Goal: Task Accomplishment & Management: Manage account settings

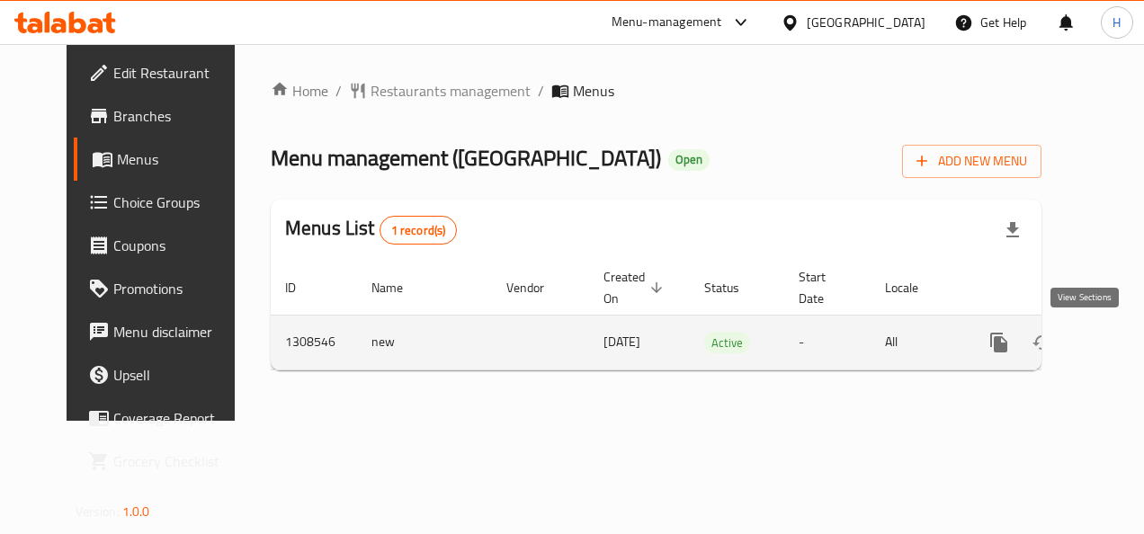
click at [1107, 343] on link "enhanced table" at bounding box center [1128, 342] width 43 height 43
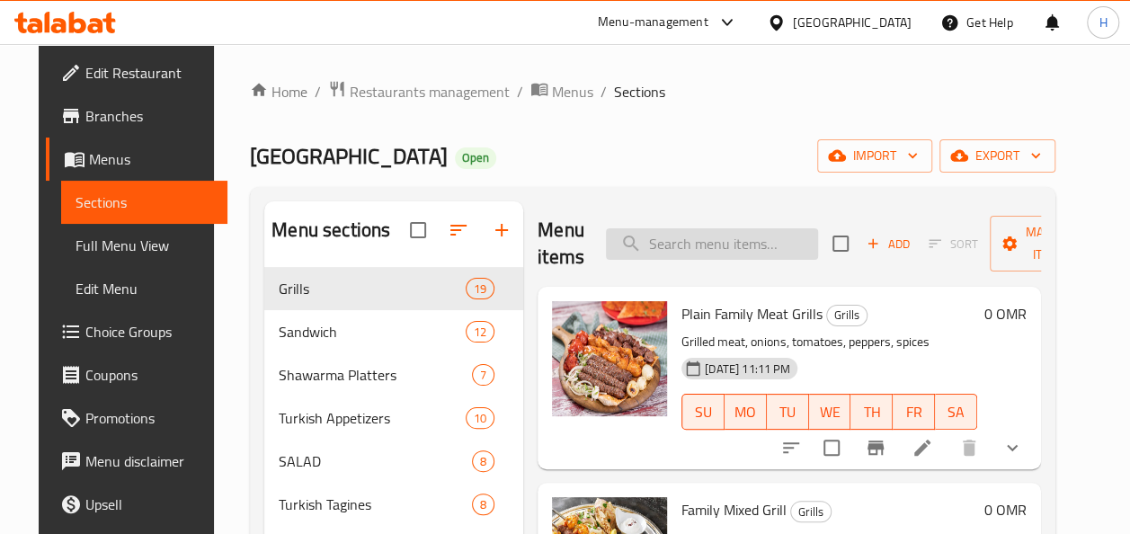
click at [702, 240] on input "search" at bounding box center [712, 243] width 212 height 31
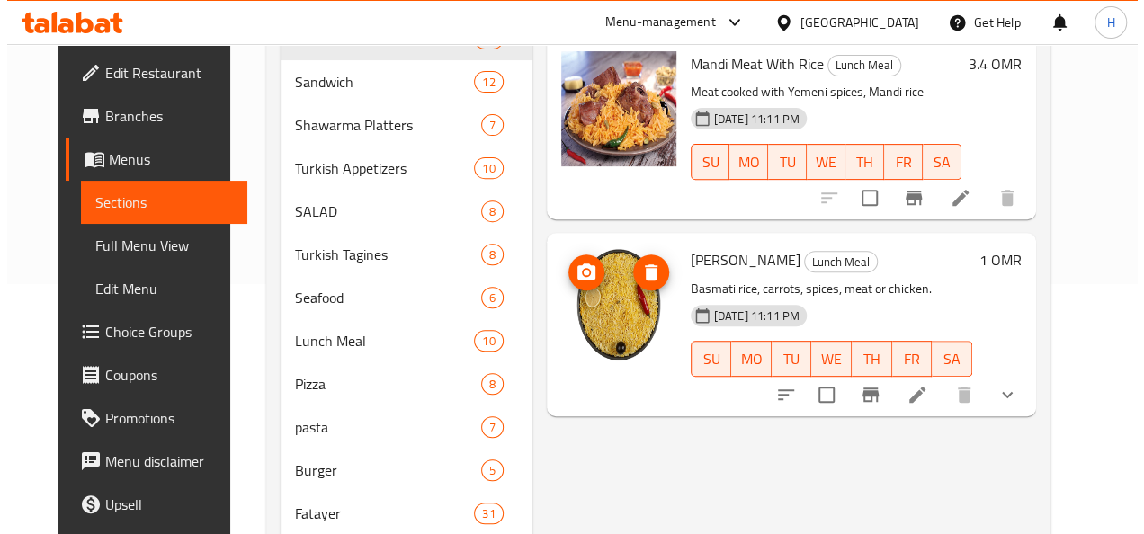
scroll to position [268, 0]
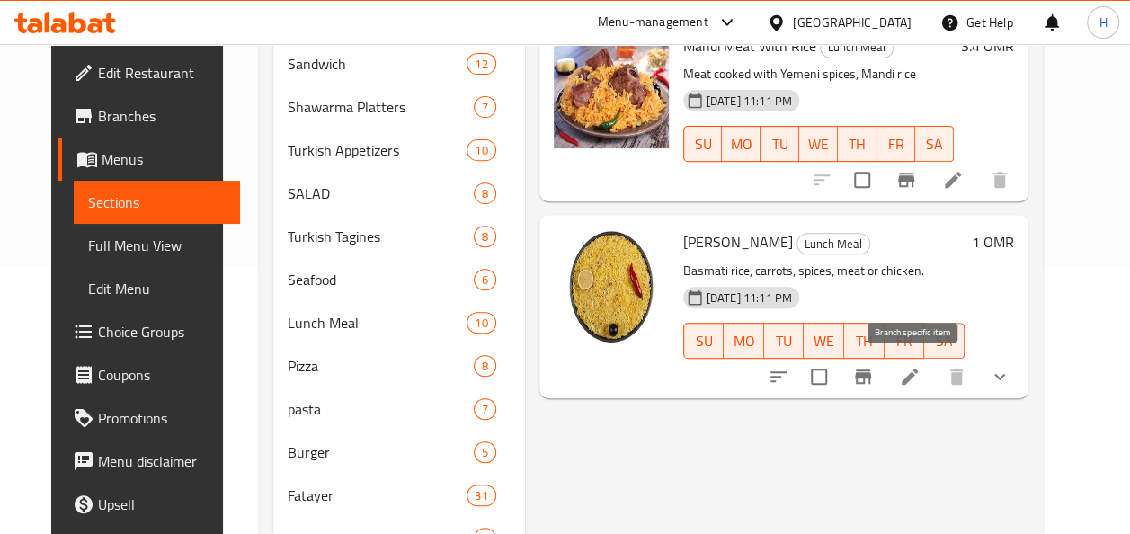
type input "[PERSON_NAME]"
click at [871, 374] on icon "Branch-specific-item" at bounding box center [863, 376] width 16 height 14
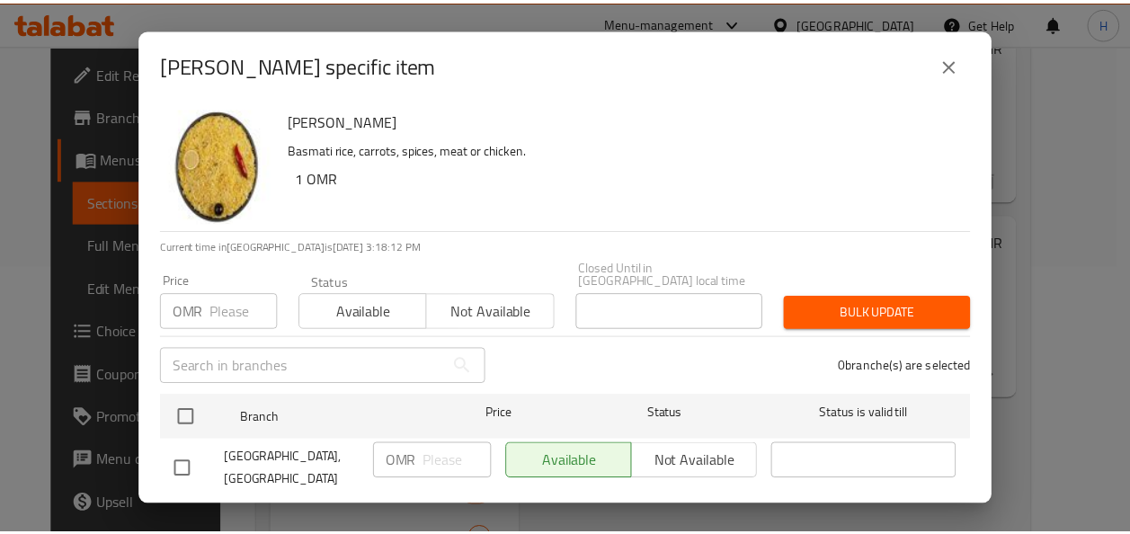
scroll to position [14, 0]
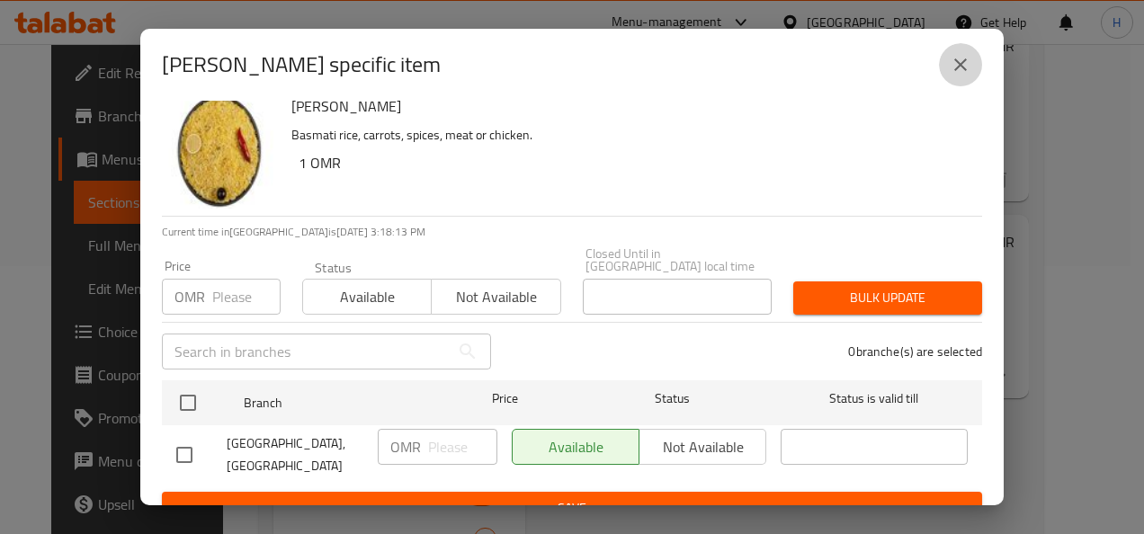
click at [961, 80] on button "close" at bounding box center [960, 64] width 43 height 43
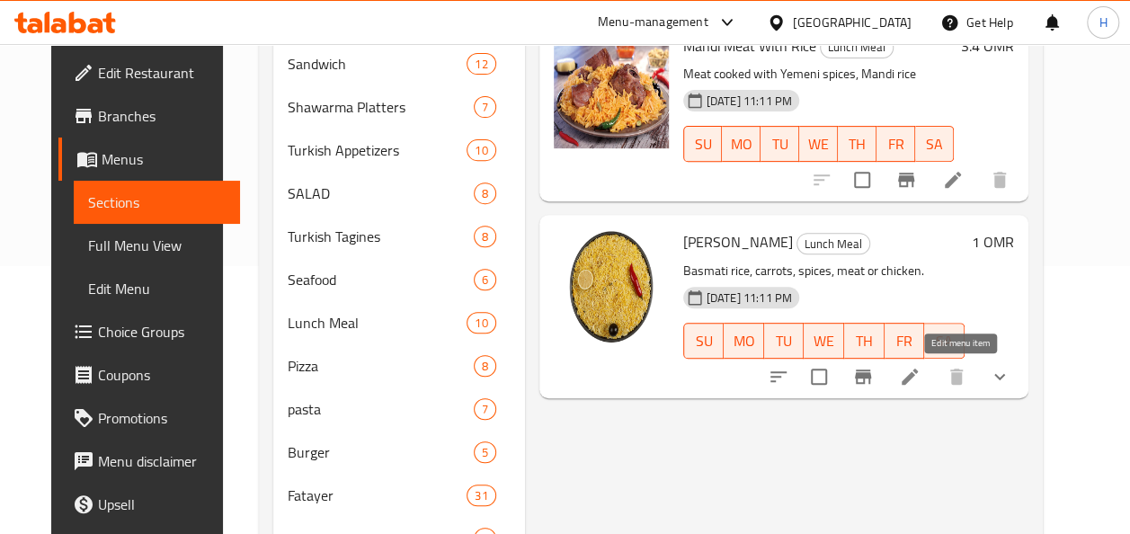
click at [918, 379] on icon at bounding box center [910, 377] width 16 height 16
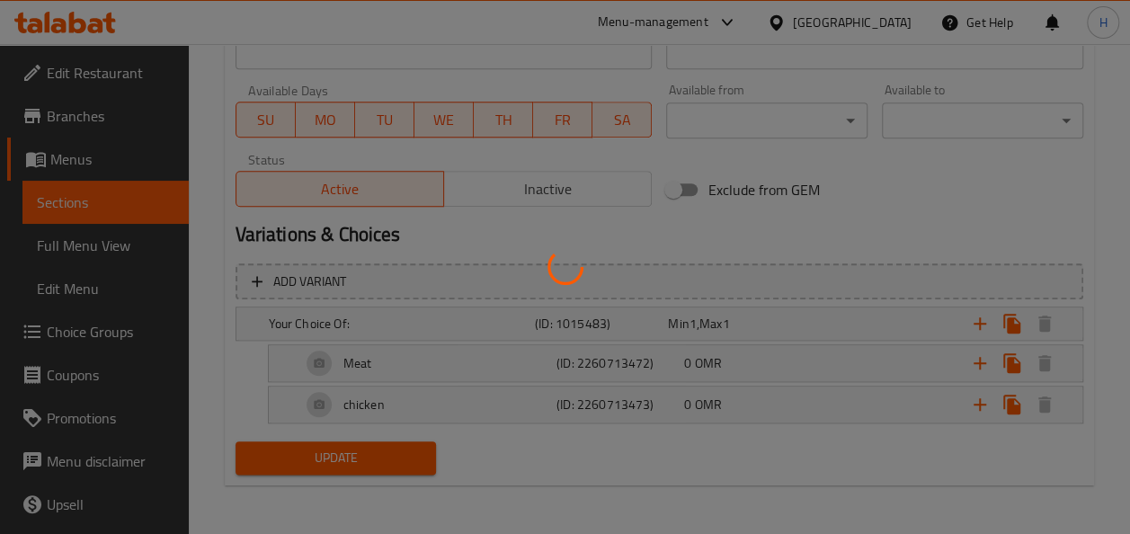
scroll to position [791, 0]
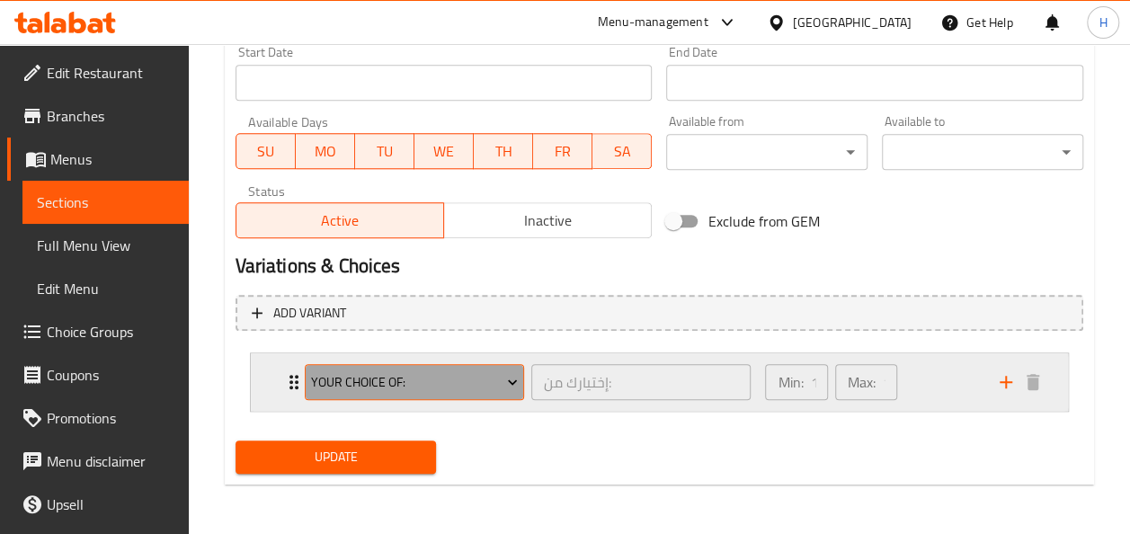
click at [367, 391] on span "Your Choice Of:" at bounding box center [414, 382] width 207 height 22
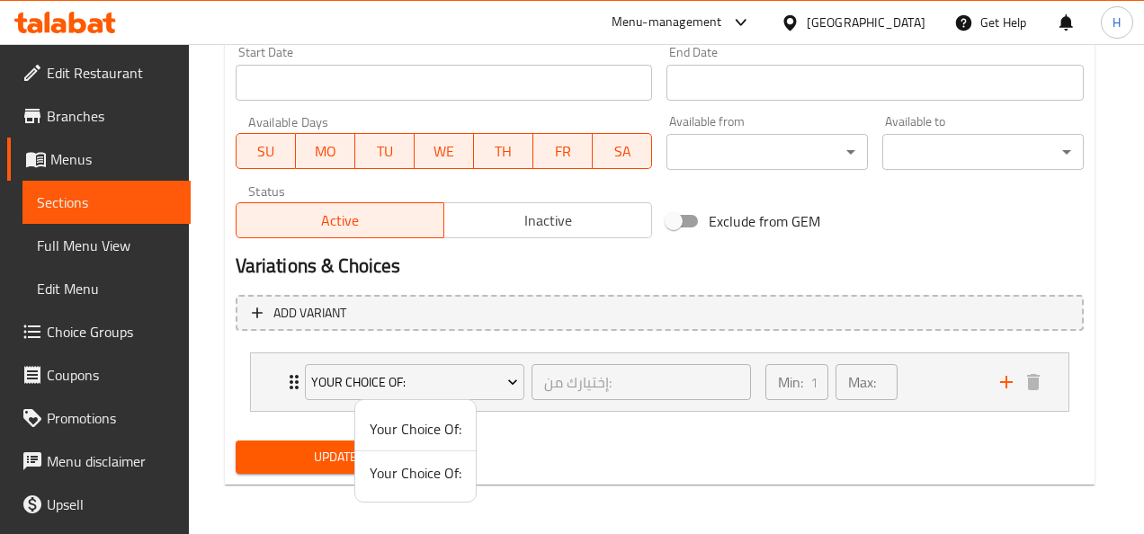
click at [298, 405] on div at bounding box center [572, 267] width 1144 height 534
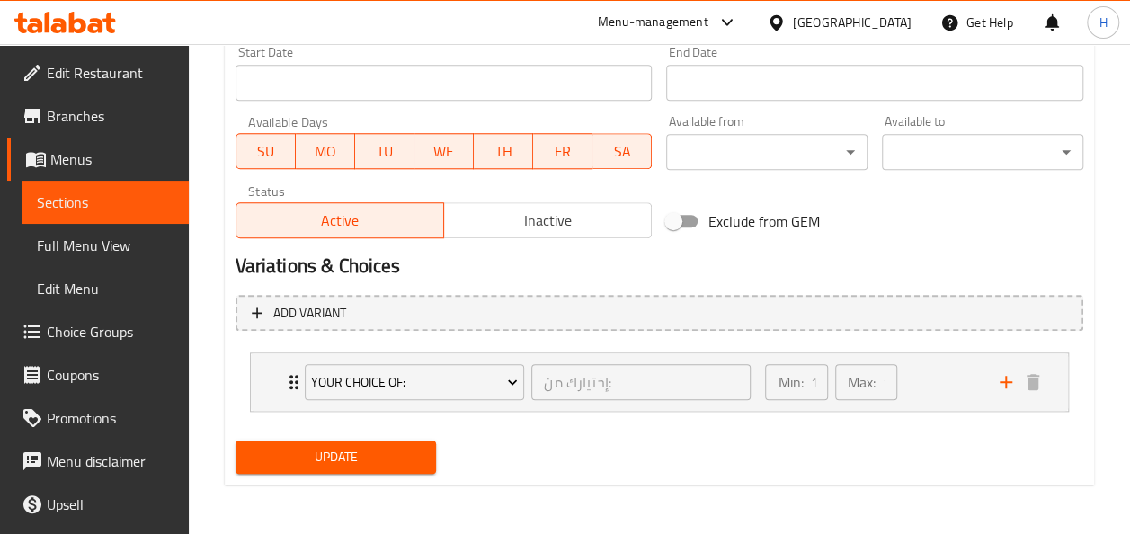
click at [298, 405] on div "Your Choice Of: إختيارك من: ​" at bounding box center [528, 382] width 468 height 58
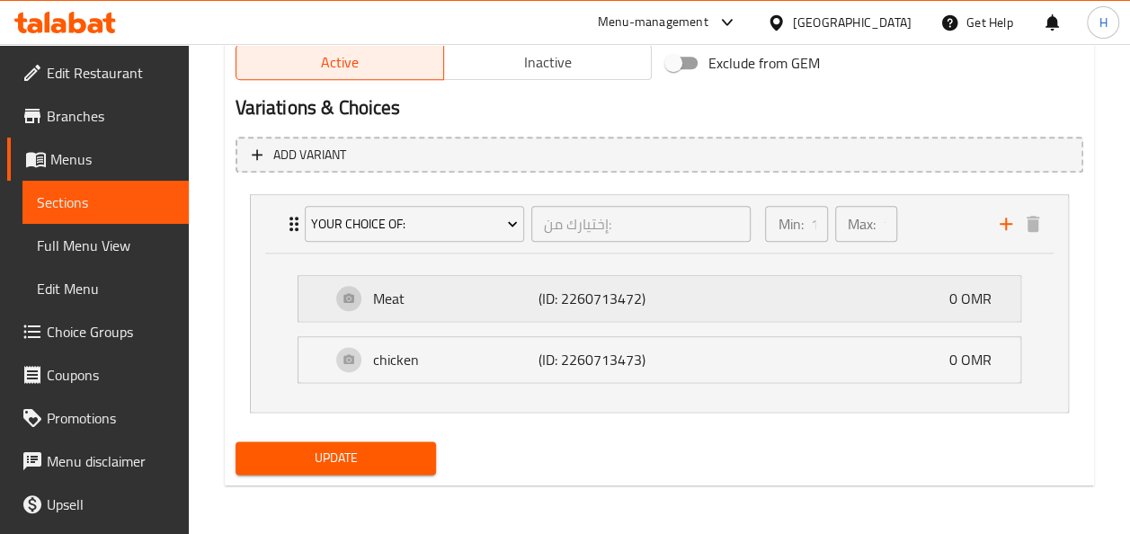
scroll to position [949, 0]
click at [968, 289] on p "0 OMR" at bounding box center [977, 299] width 57 height 22
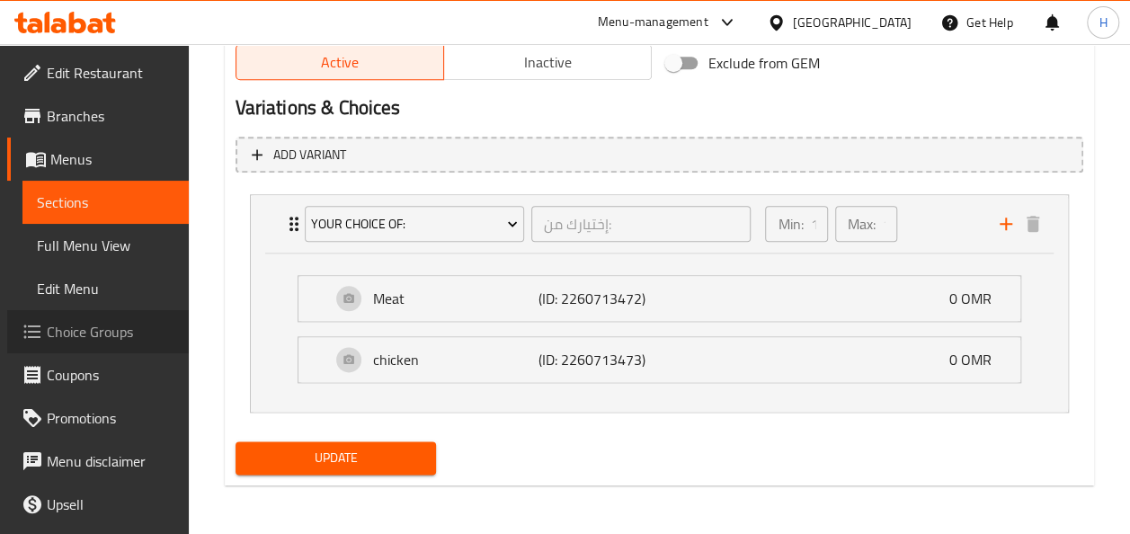
click at [131, 334] on span "Choice Groups" at bounding box center [111, 332] width 128 height 22
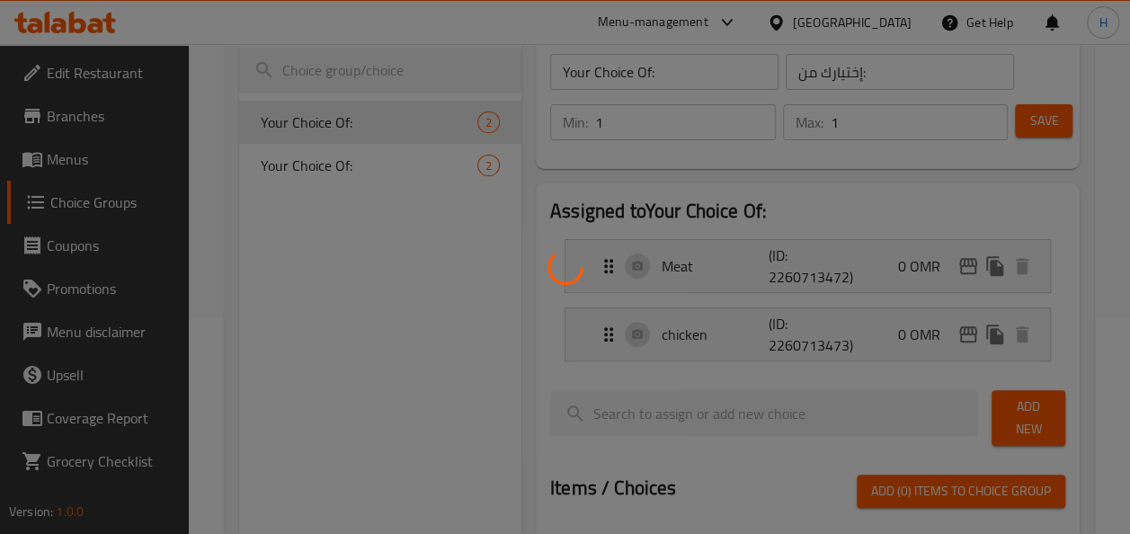
scroll to position [205, 0]
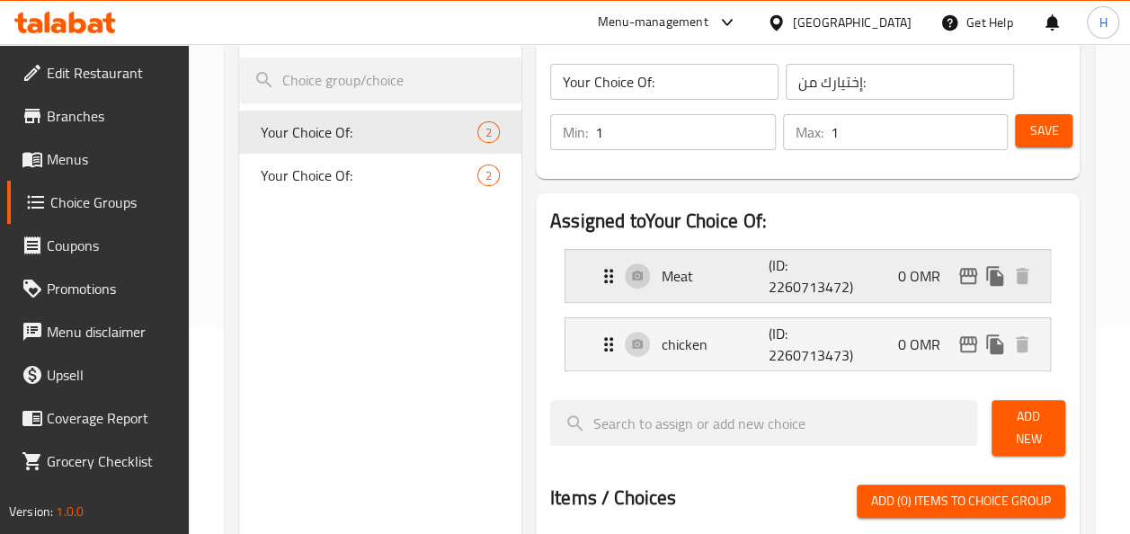
click at [893, 279] on div "Meat (ID: 2260713472) 0 OMR" at bounding box center [813, 276] width 431 height 52
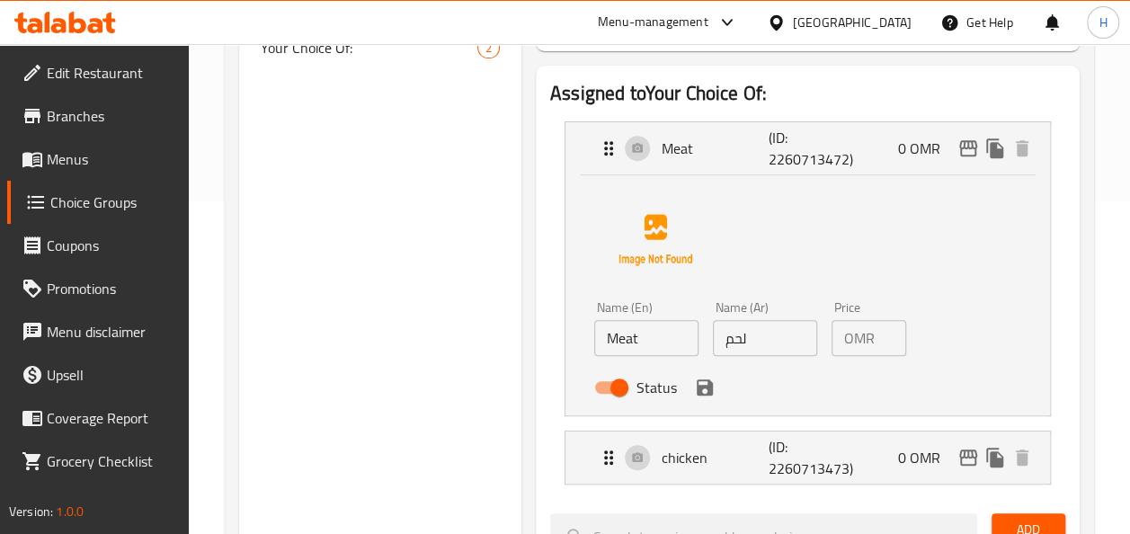
scroll to position [343, 0]
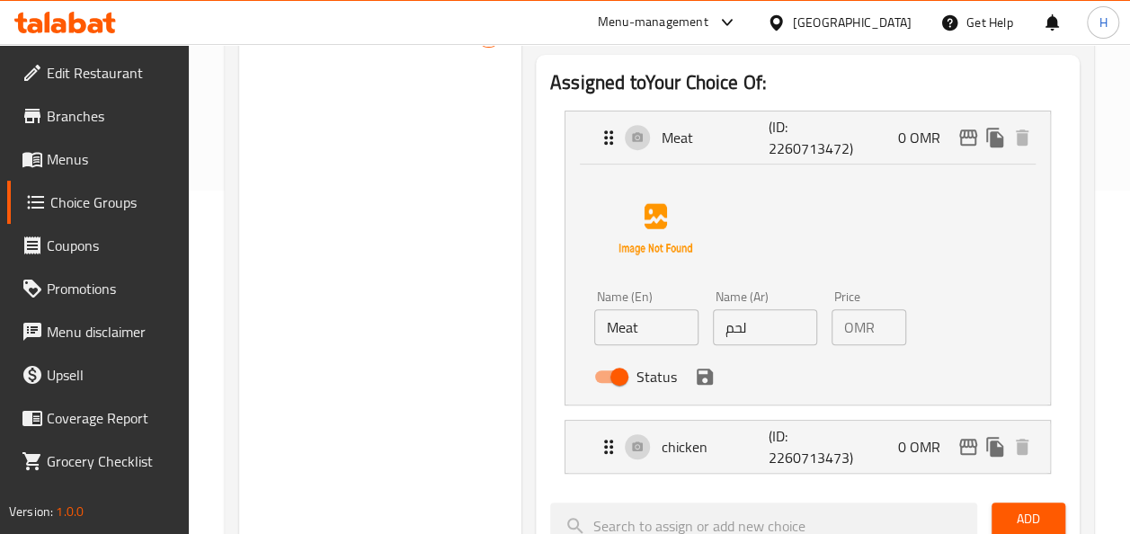
click at [870, 327] on p "OMR" at bounding box center [859, 327] width 31 height 22
click at [862, 334] on p "OMR" at bounding box center [859, 327] width 31 height 22
click at [847, 331] on p "OMR" at bounding box center [859, 327] width 31 height 22
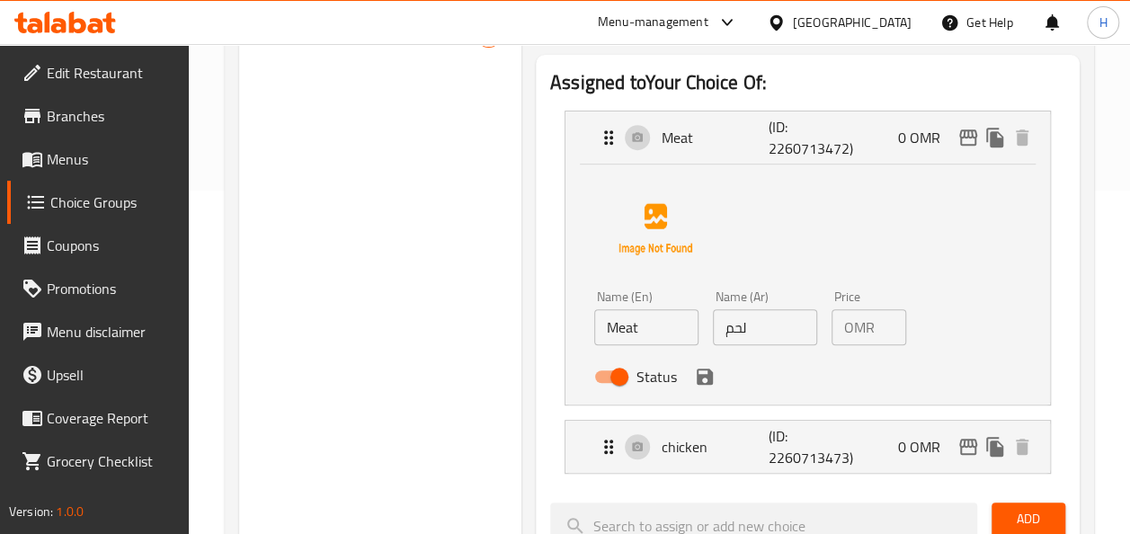
click at [847, 331] on p "OMR" at bounding box center [859, 327] width 31 height 22
click at [874, 321] on div "OMR 0 Price" at bounding box center [869, 327] width 75 height 36
type input "1"
click at [889, 317] on input "1" at bounding box center [894, 327] width 24 height 36
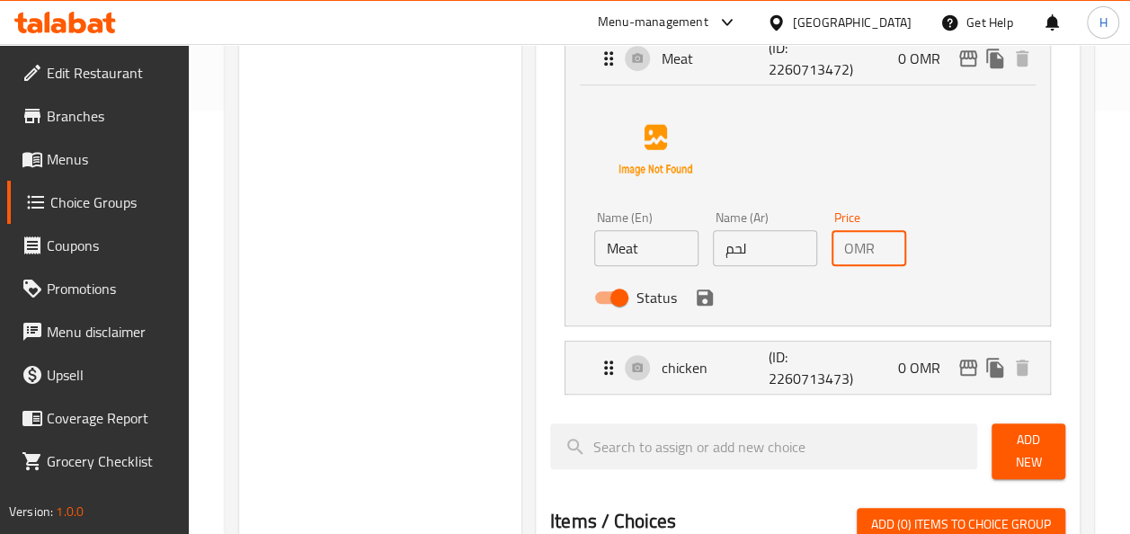
scroll to position [0, 0]
click at [788, 248] on input "لحم" at bounding box center [765, 248] width 104 height 36
type input "لحم"
click at [845, 252] on p "OMR" at bounding box center [859, 248] width 31 height 22
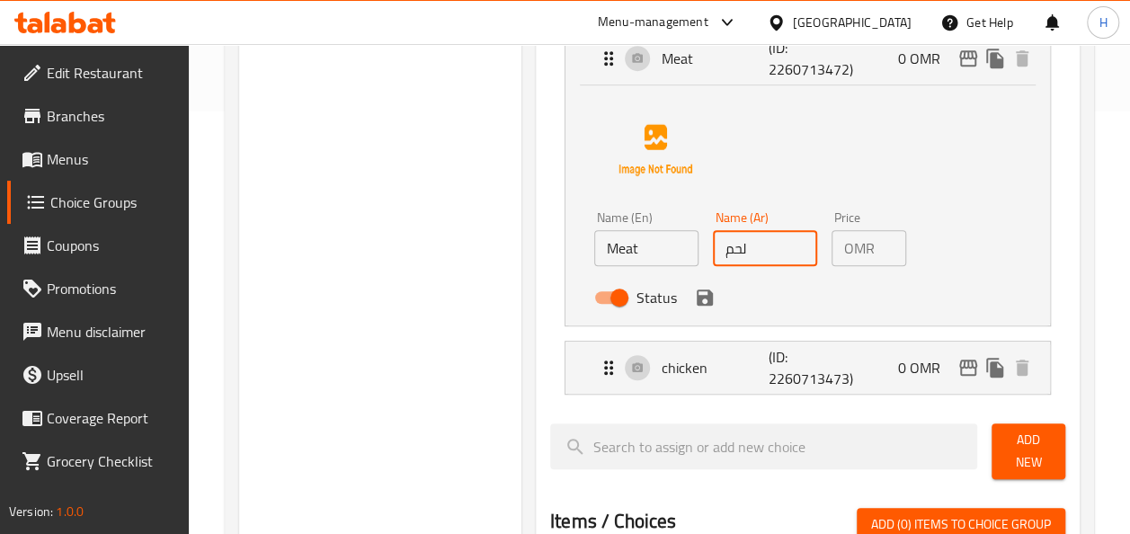
click at [855, 243] on p "OMR" at bounding box center [859, 248] width 31 height 22
click at [936, 271] on div "Name (En) Meat Name (En) Name (Ar) لحم Name (Ar) Price OMR 1 Price Status" at bounding box center [765, 263] width 356 height 118
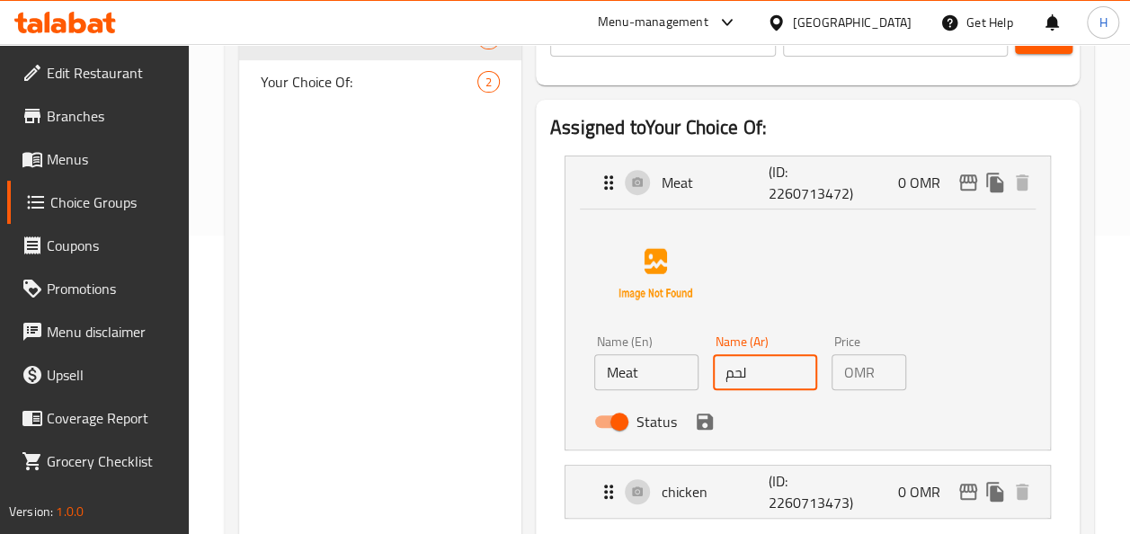
scroll to position [298, 0]
click at [832, 185] on p "(ID: 2260713472)" at bounding box center [803, 183] width 71 height 43
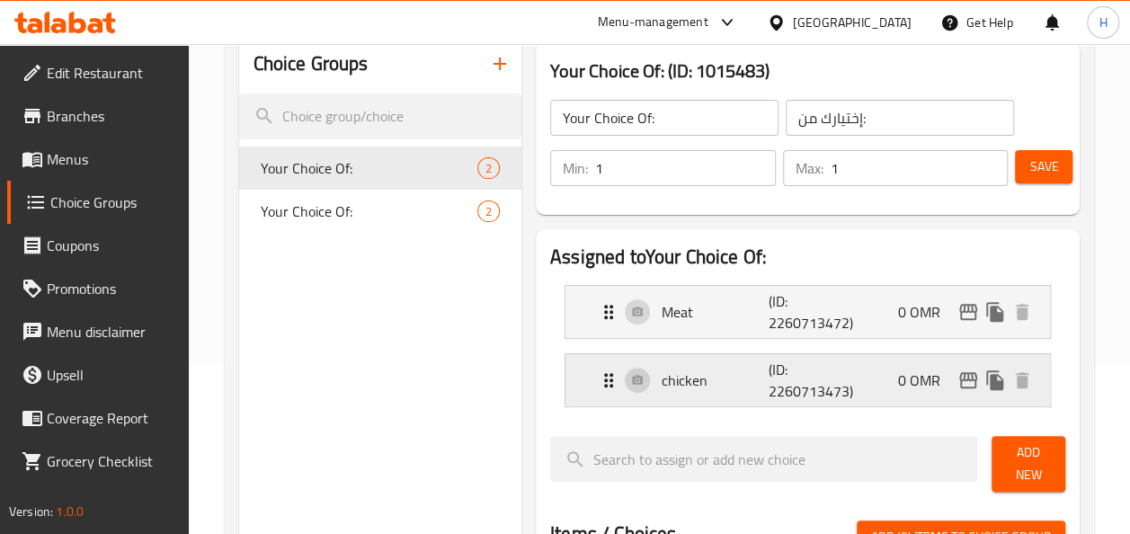
scroll to position [168, 0]
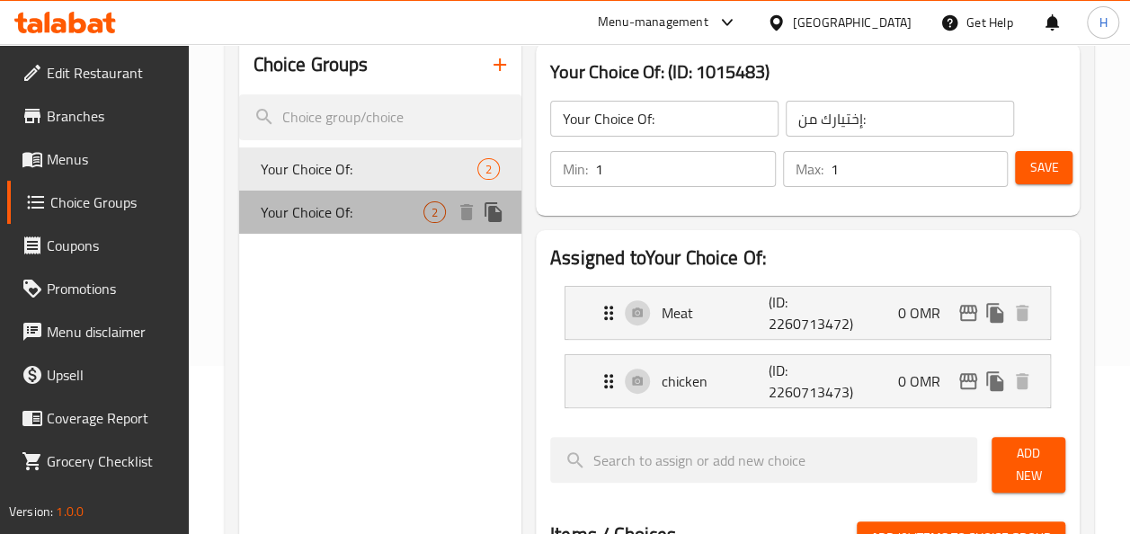
click at [340, 227] on div "Your Choice Of: 2" at bounding box center [380, 212] width 282 height 43
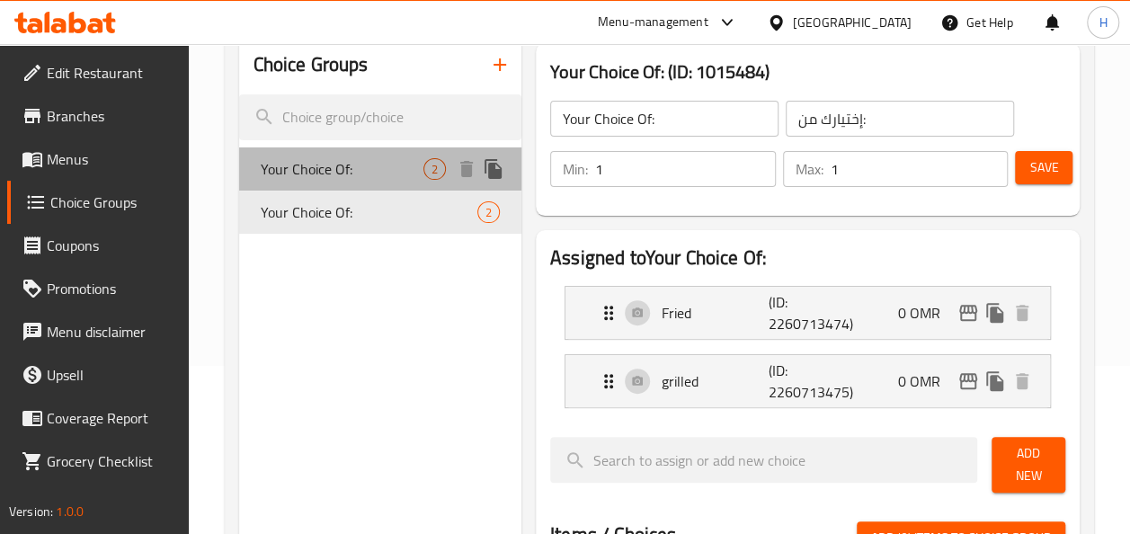
click at [334, 169] on span "Your Choice Of:" at bounding box center [342, 169] width 163 height 22
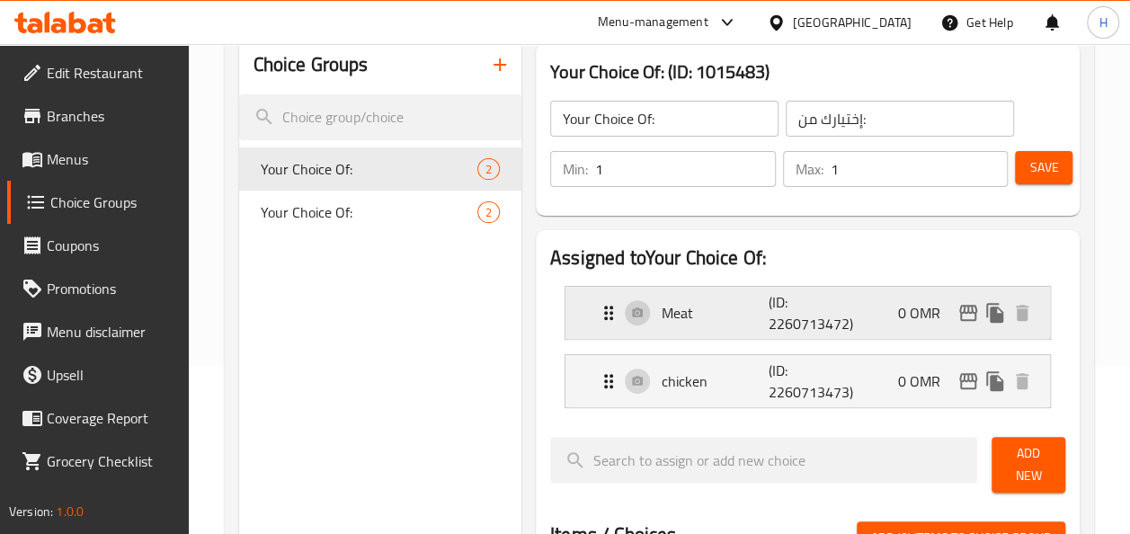
click at [908, 323] on p "0 OMR" at bounding box center [926, 313] width 57 height 22
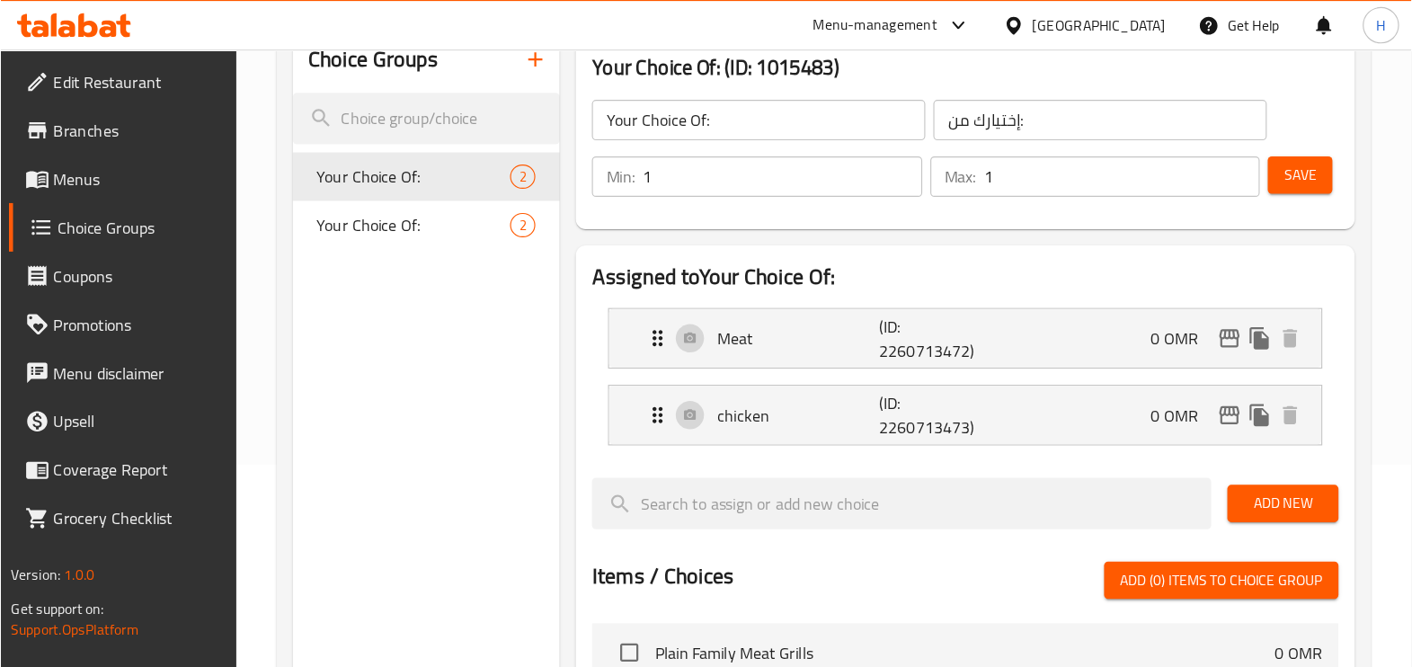
scroll to position [180, 0]
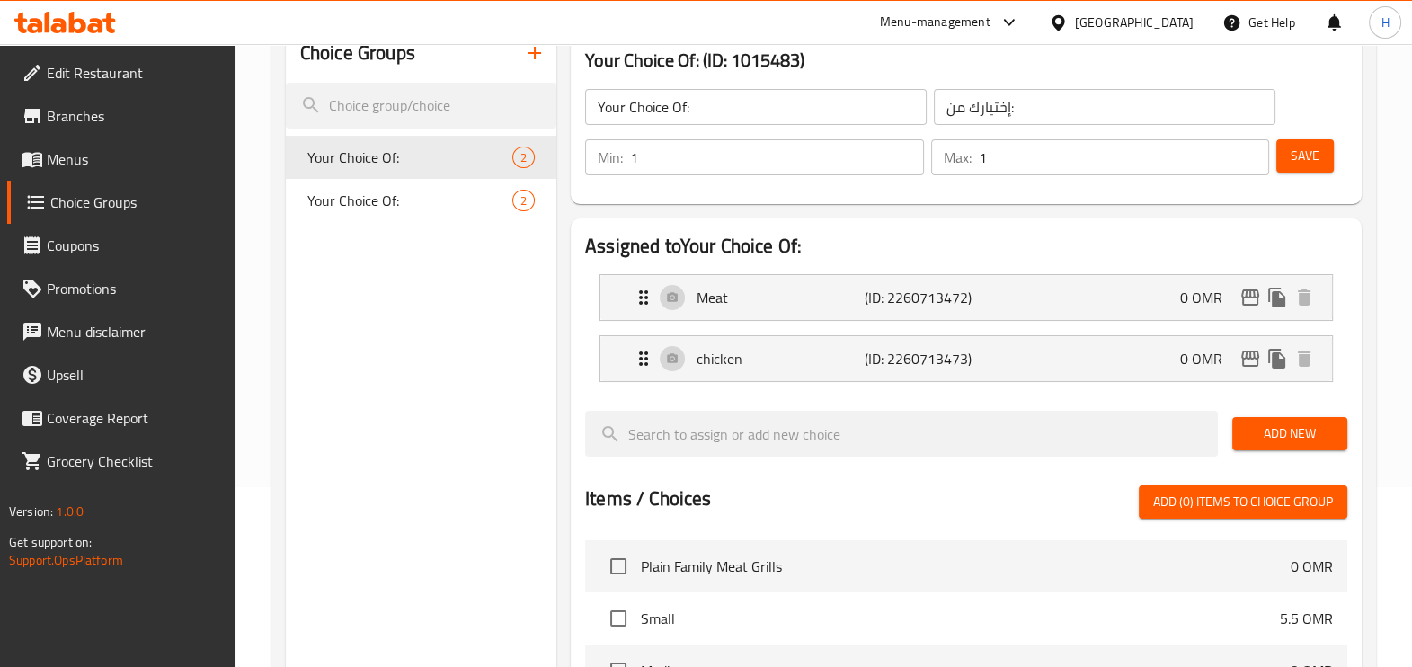
drag, startPoint x: 1056, startPoint y: 10, endPoint x: 908, endPoint y: 248, distance: 280.6
click at [908, 248] on h2 "Assigned to Your Choice Of:" at bounding box center [966, 246] width 762 height 27
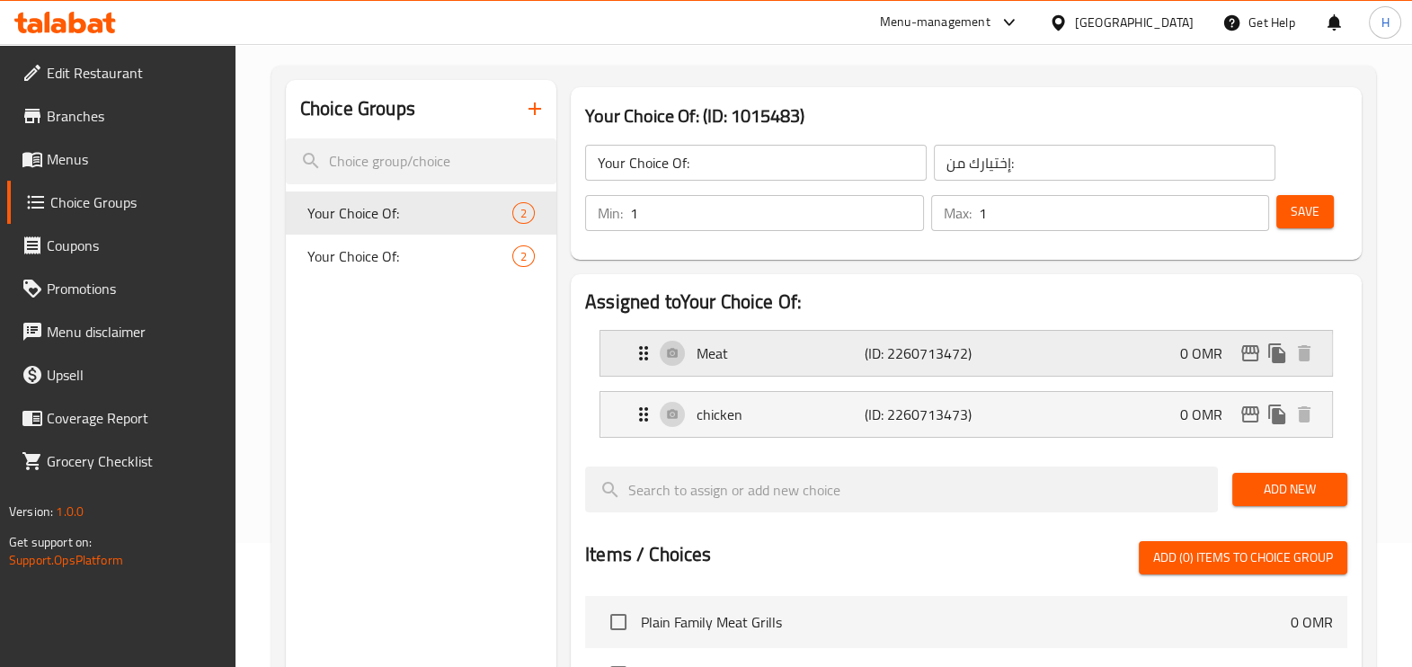
scroll to position [122, 0]
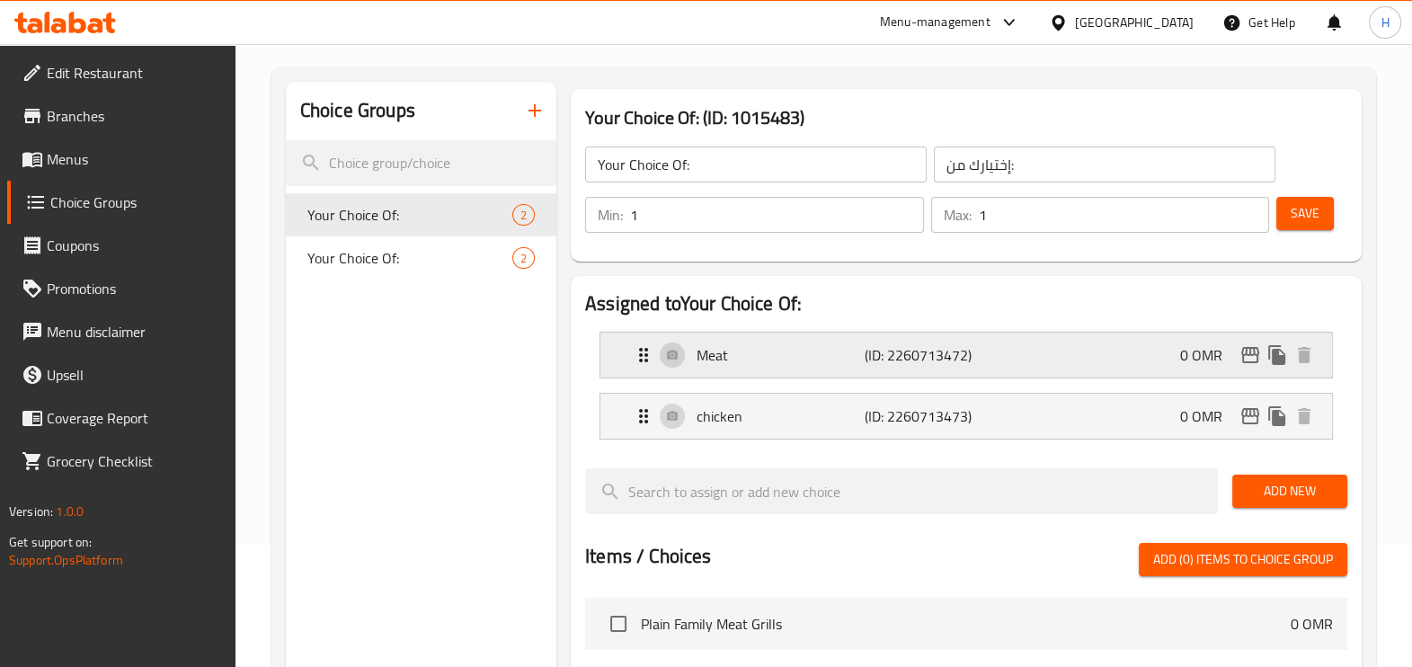
click at [1143, 365] on div "Meat (ID: 2260713472) 0 OMR" at bounding box center [972, 355] width 678 height 45
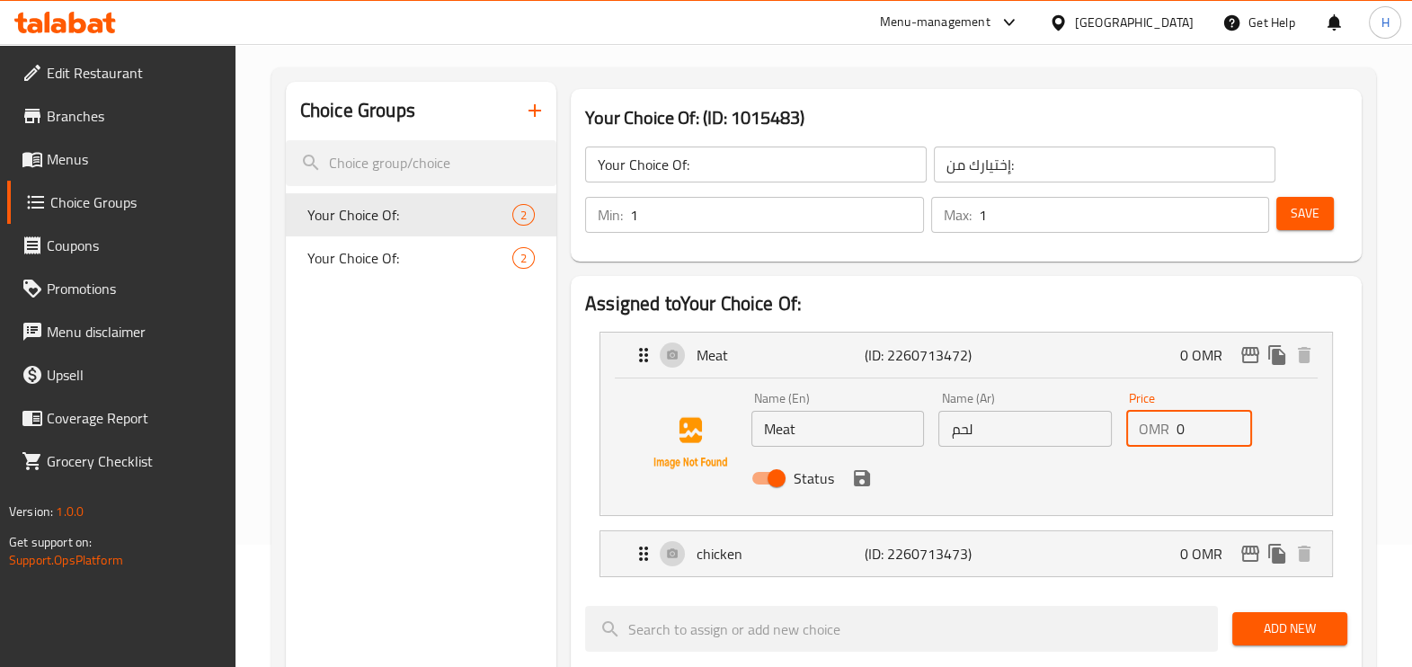
click at [1143, 430] on input "0" at bounding box center [1215, 429] width 76 height 36
type input "3"
click at [861, 478] on icon "save" at bounding box center [862, 478] width 22 height 22
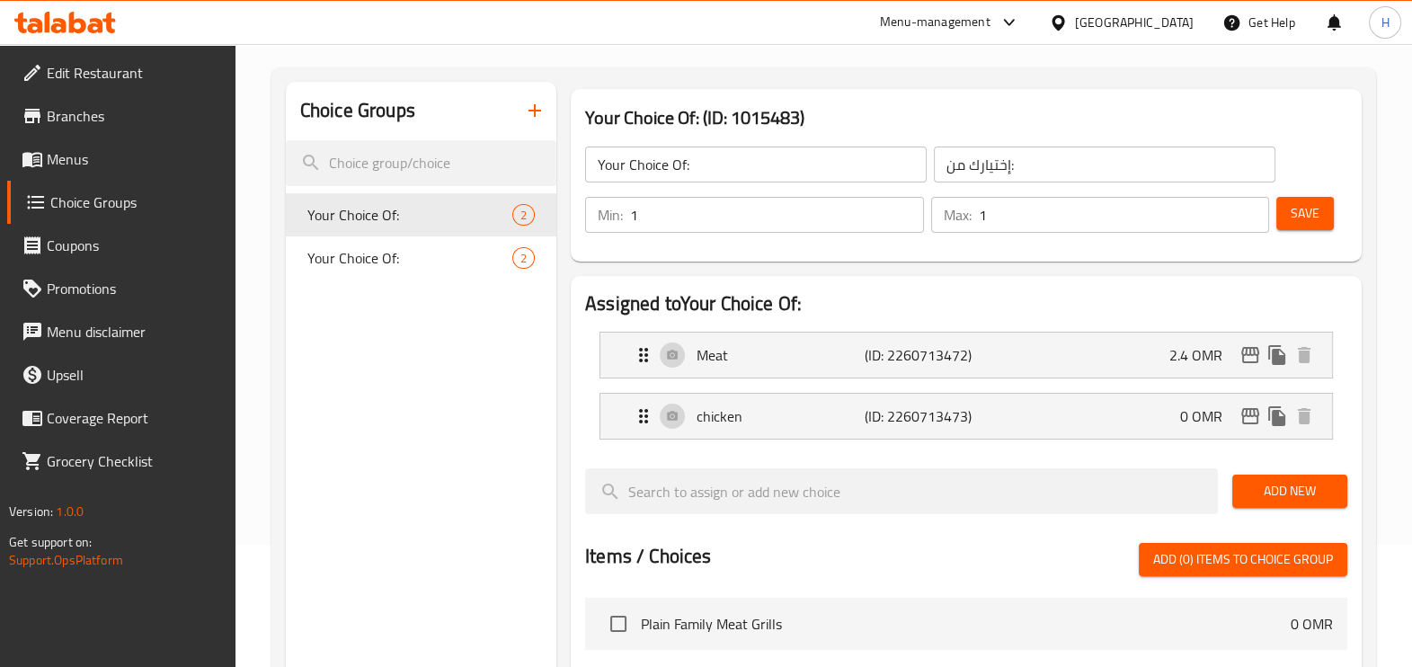
type input "2.4"
click at [1126, 405] on div "chicken (ID: 2260713473) 0 OMR" at bounding box center [972, 416] width 678 height 45
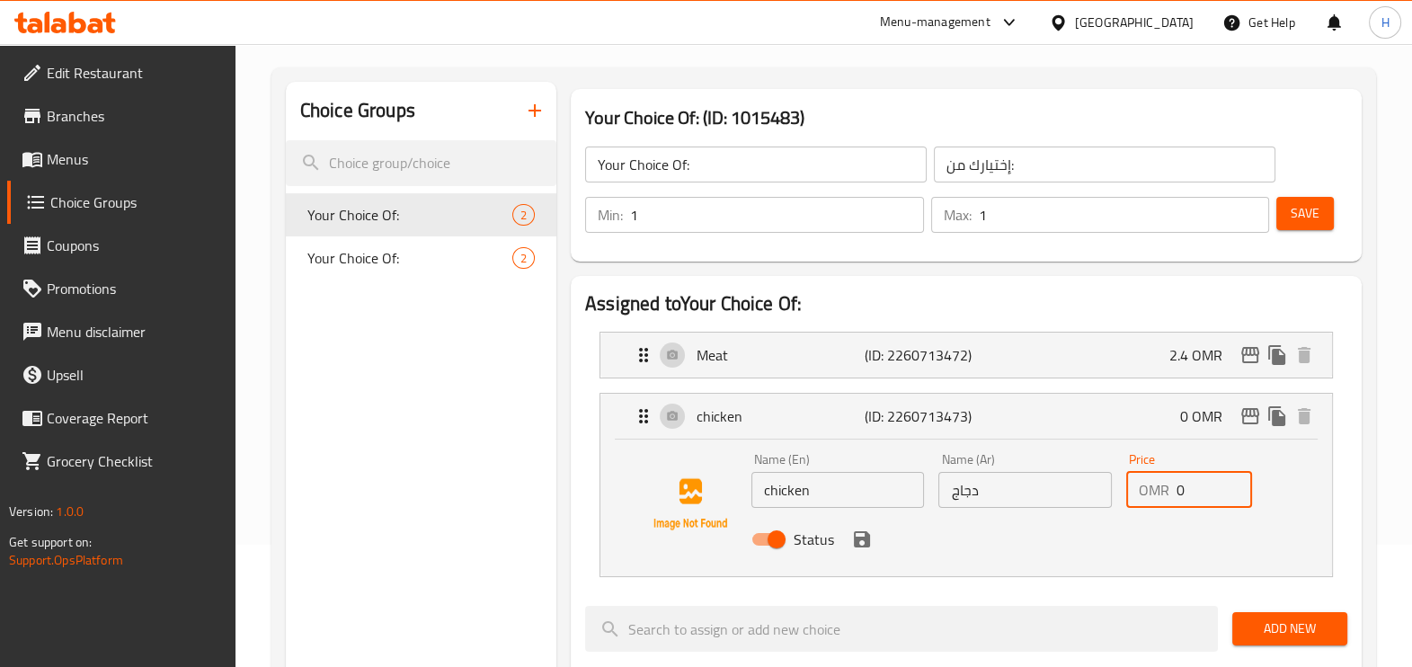
click at [1143, 488] on input "0" at bounding box center [1215, 490] width 76 height 36
click at [862, 533] on icon "save" at bounding box center [862, 539] width 16 height 16
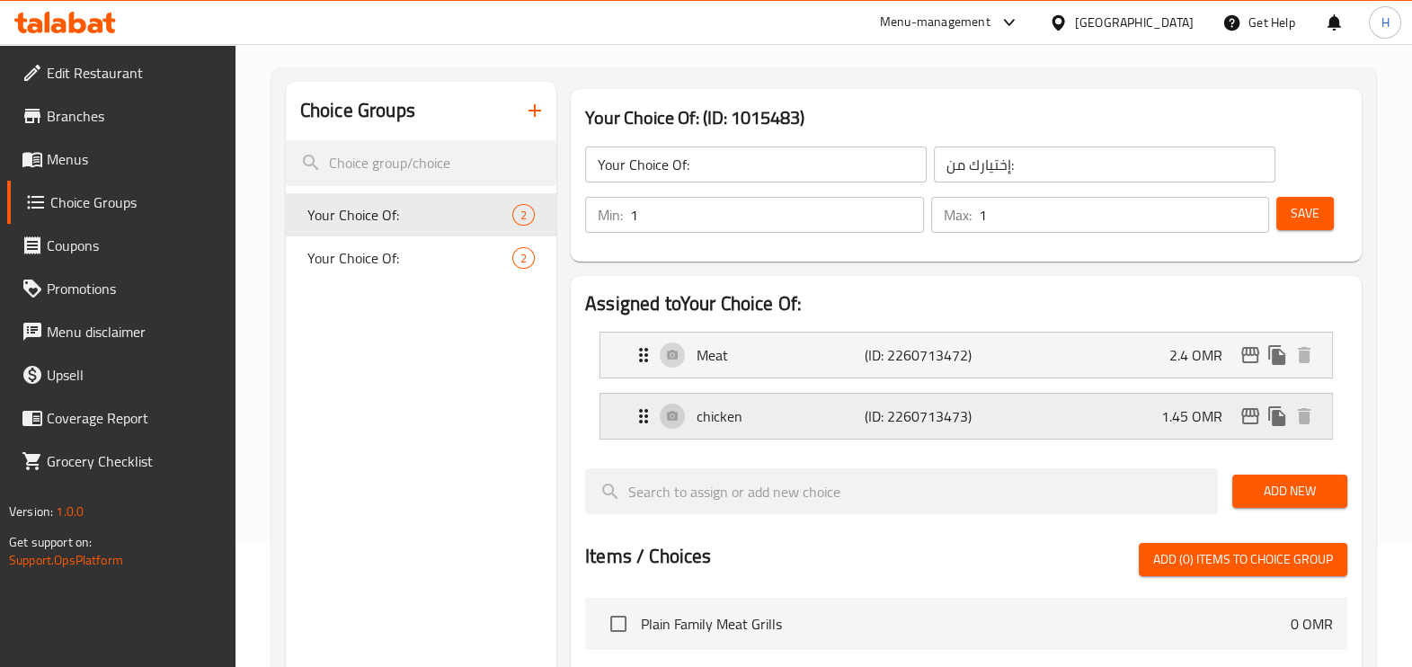
type input "1.45"
click at [1143, 358] on p "2.4 OMR" at bounding box center [1203, 355] width 67 height 22
click at [1126, 349] on div "Meat (ID: 2260713472) 2.4 OMR" at bounding box center [972, 355] width 678 height 45
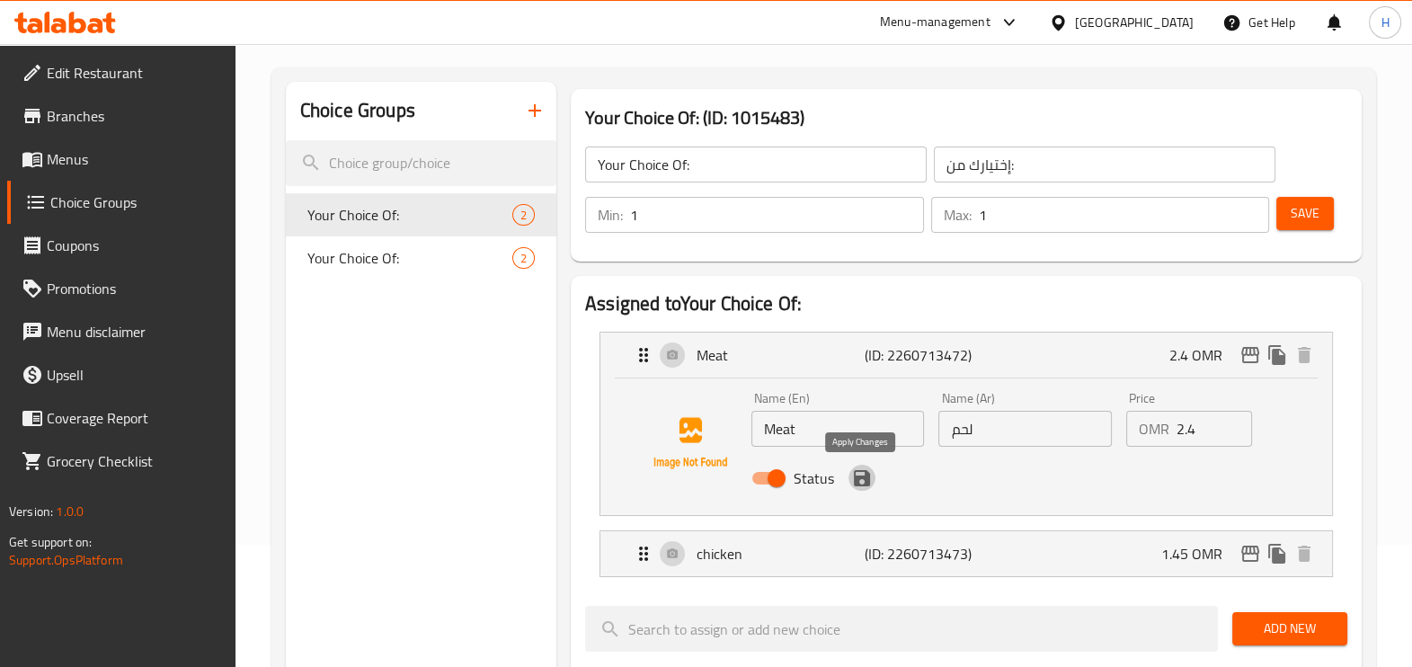
click at [864, 477] on icon "save" at bounding box center [862, 478] width 16 height 16
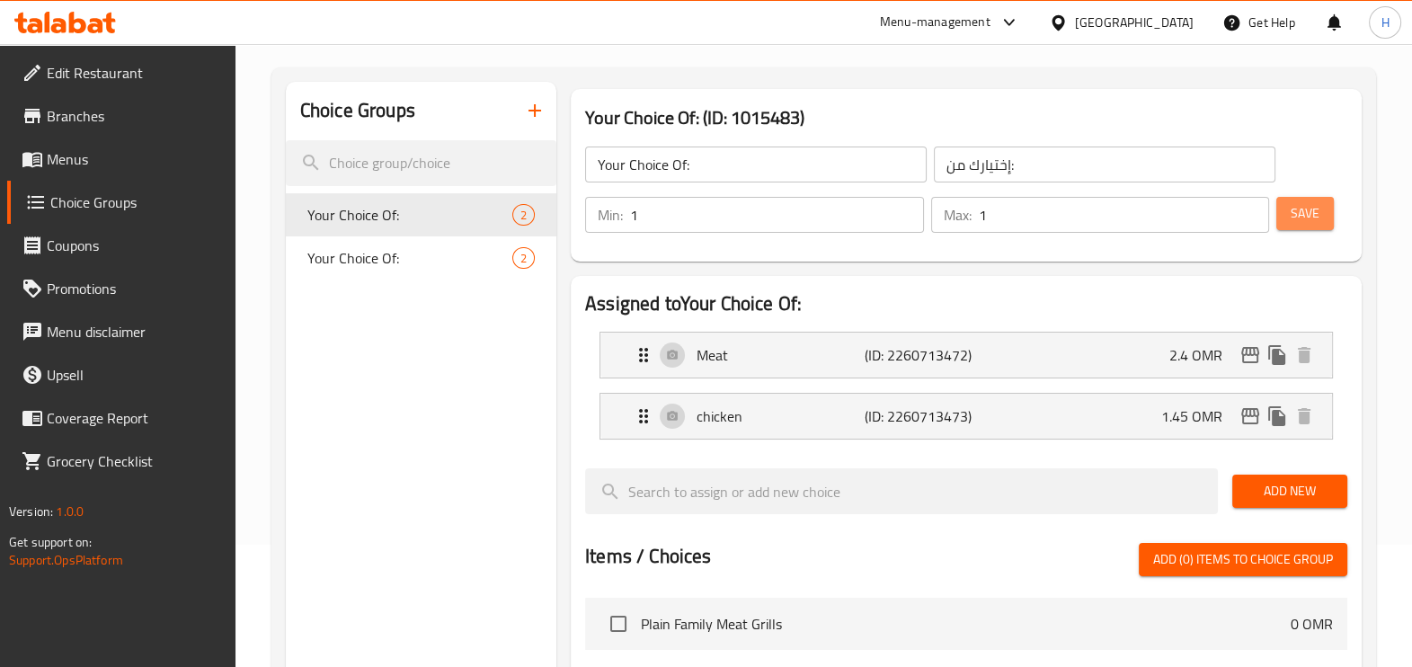
click at [1143, 206] on span "Save" at bounding box center [1305, 213] width 29 height 22
click at [54, 160] on span "Menus" at bounding box center [134, 159] width 174 height 22
